Goal: Transaction & Acquisition: Purchase product/service

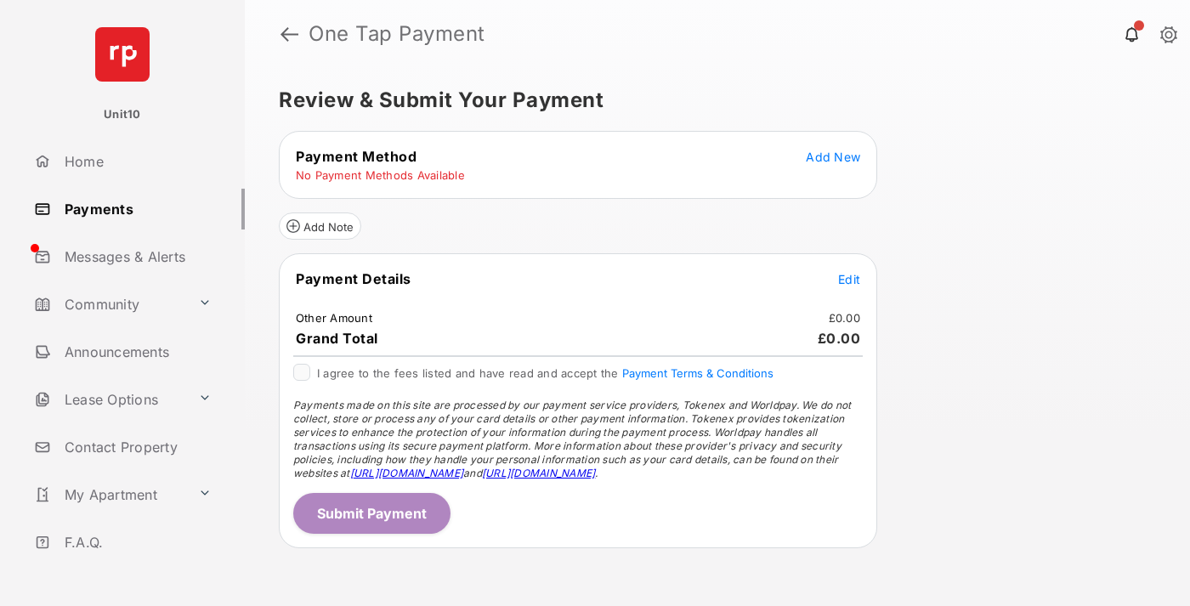
click at [833, 156] on span "Add New" at bounding box center [833, 157] width 54 height 14
